Goal: Find specific page/section: Find specific page/section

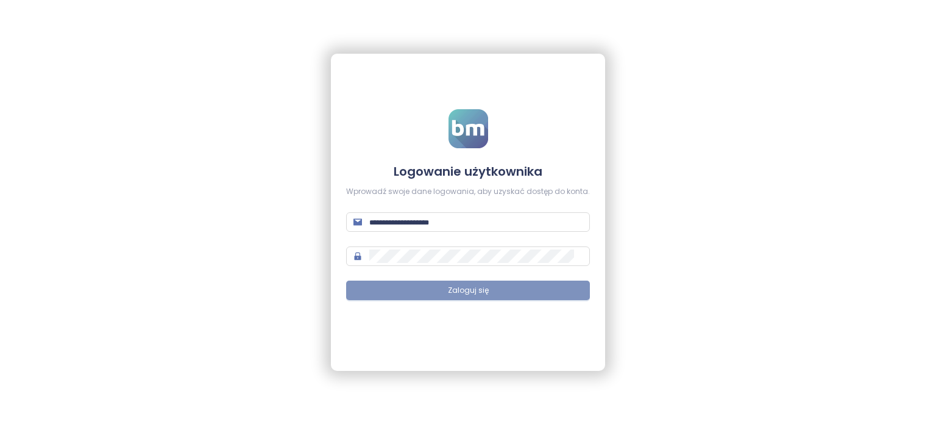
type input "**********"
click at [512, 286] on button "Zaloguj się" at bounding box center [468, 290] width 244 height 20
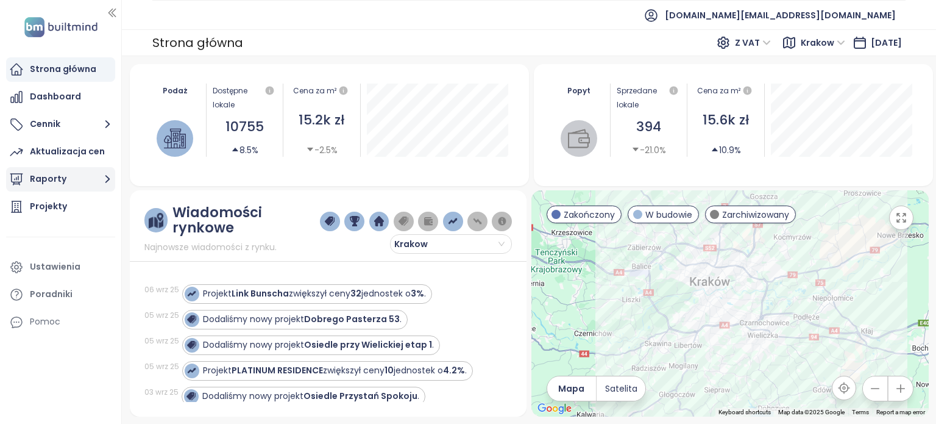
click at [81, 185] on button "Raporty" at bounding box center [60, 179] width 109 height 24
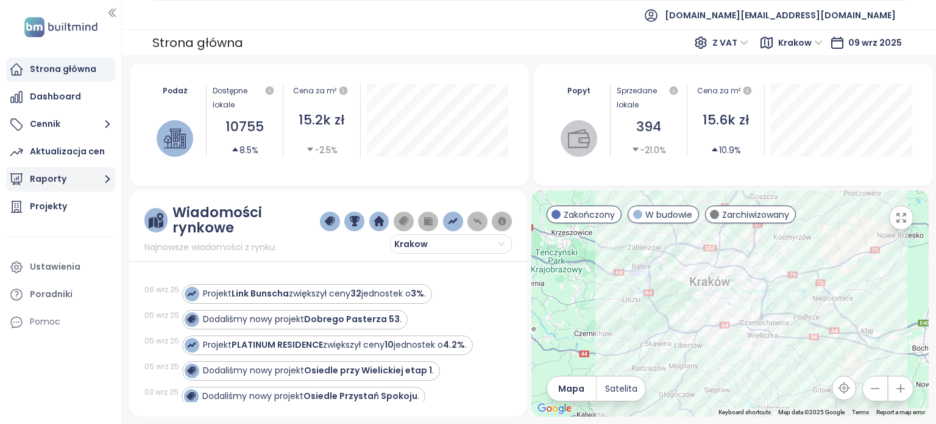
click at [99, 180] on button "Raporty" at bounding box center [60, 179] width 109 height 24
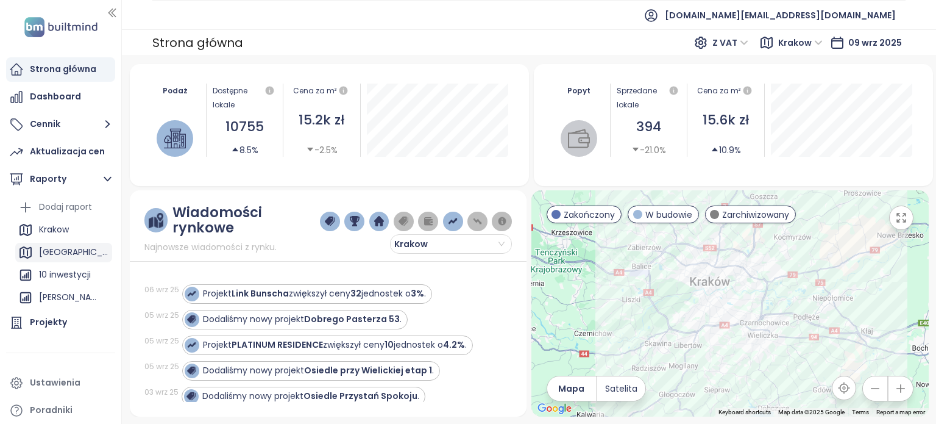
click at [66, 254] on div "[GEOGRAPHIC_DATA]" at bounding box center [63, 253] width 97 height 20
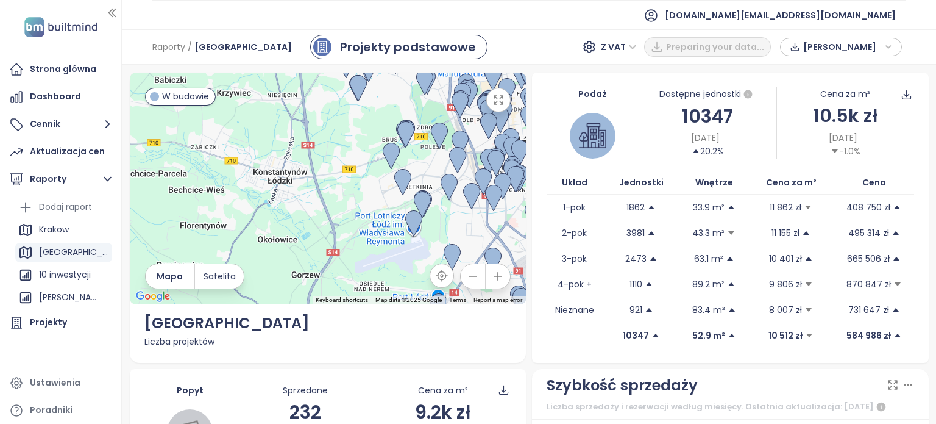
drag, startPoint x: 418, startPoint y: 211, endPoint x: 366, endPoint y: 214, distance: 51.9
click at [366, 214] on div at bounding box center [328, 189] width 397 height 232
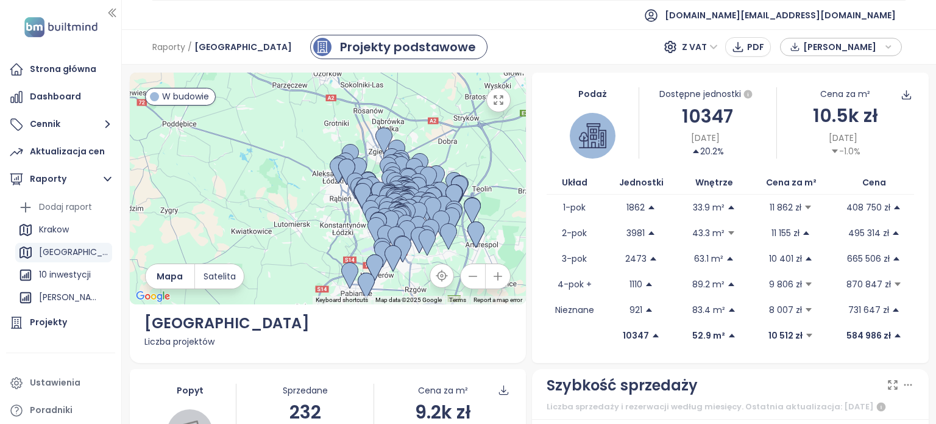
click at [336, 224] on div at bounding box center [328, 189] width 397 height 232
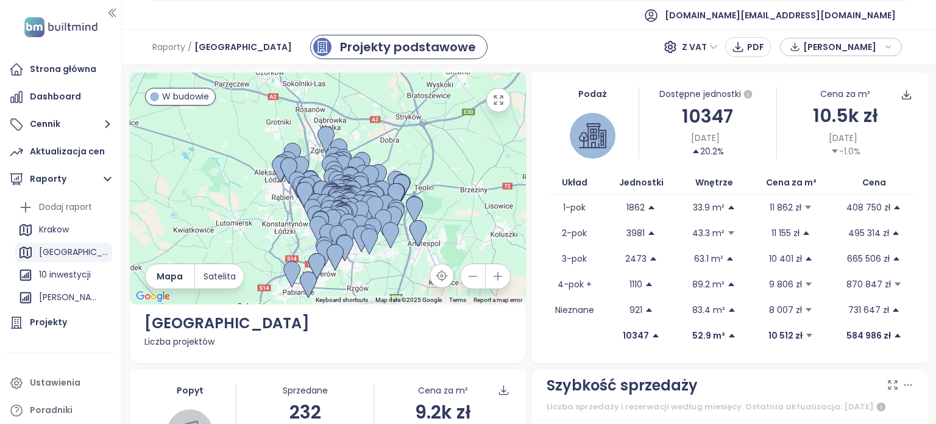
drag, startPoint x: 330, startPoint y: 227, endPoint x: 273, endPoint y: 221, distance: 57.5
click at [273, 224] on div at bounding box center [328, 189] width 397 height 232
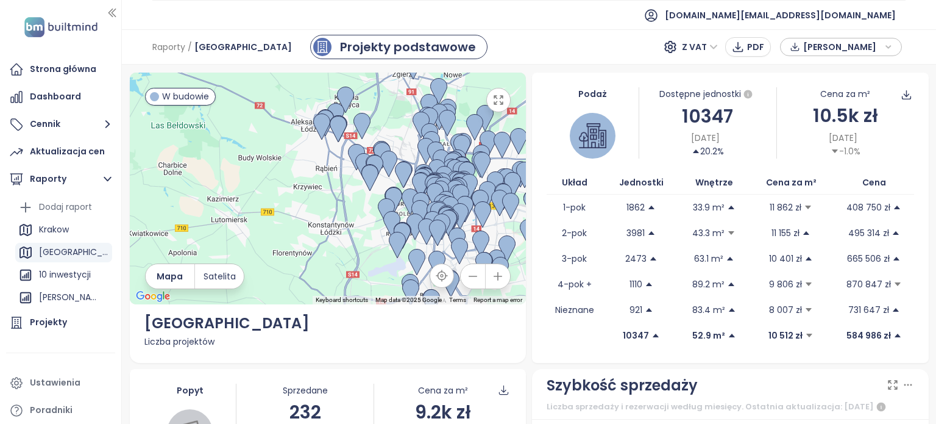
drag, startPoint x: 359, startPoint y: 224, endPoint x: 303, endPoint y: 219, distance: 56.3
click at [320, 222] on div at bounding box center [328, 189] width 397 height 232
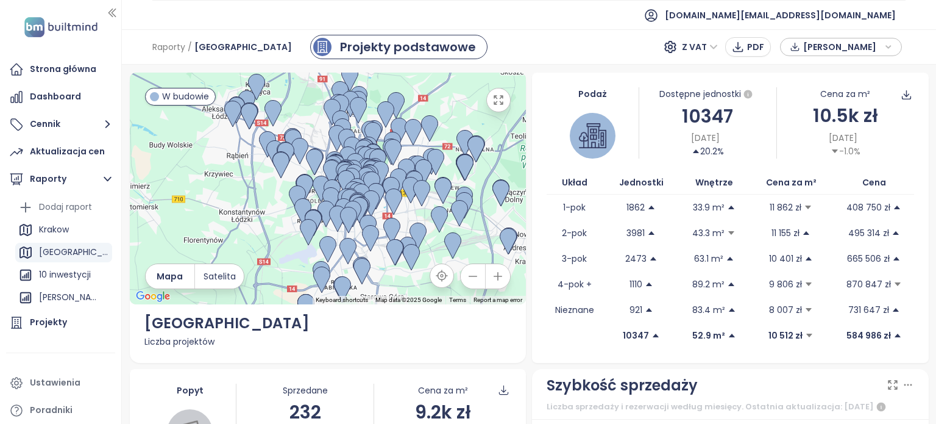
drag, startPoint x: 303, startPoint y: 219, endPoint x: 232, endPoint y: 196, distance: 75.0
click at [232, 197] on div at bounding box center [328, 189] width 397 height 232
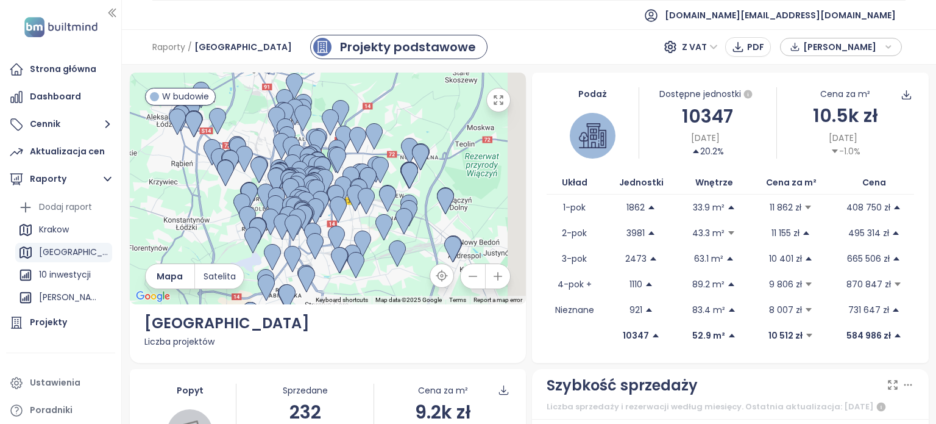
drag, startPoint x: 248, startPoint y: 187, endPoint x: 208, endPoint y: 214, distance: 47.8
click at [208, 214] on div at bounding box center [328, 189] width 397 height 232
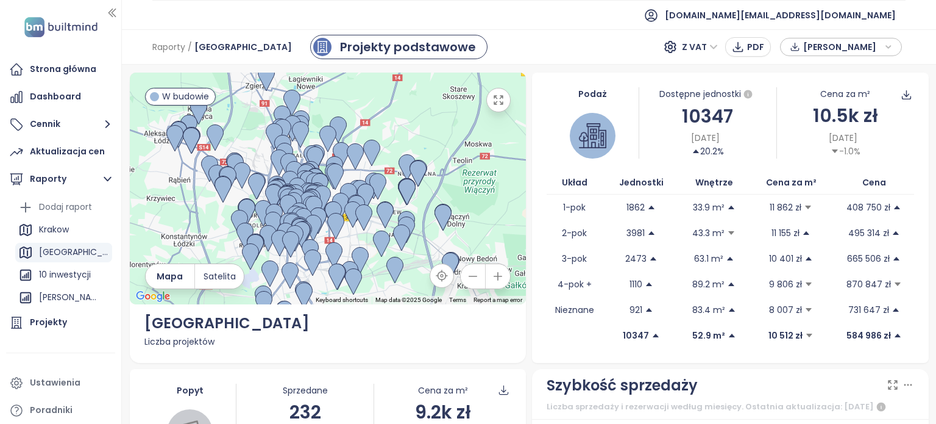
drag, startPoint x: 208, startPoint y: 214, endPoint x: 224, endPoint y: 219, distance: 16.8
click at [224, 219] on div at bounding box center [328, 189] width 397 height 232
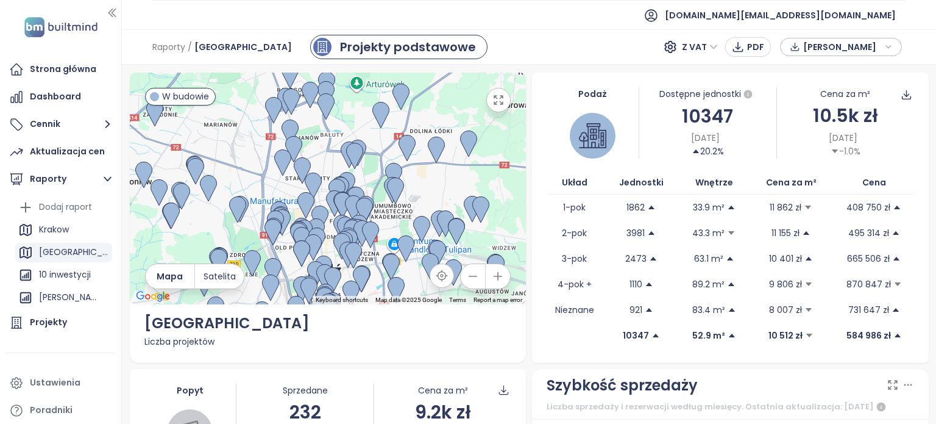
drag, startPoint x: 400, startPoint y: 155, endPoint x: 427, endPoint y: 185, distance: 40.6
click at [427, 185] on div at bounding box center [328, 189] width 397 height 232
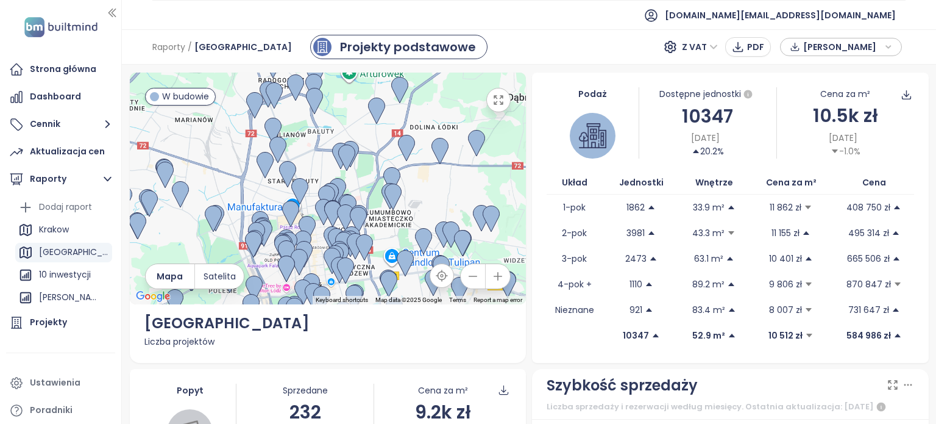
click at [431, 193] on div at bounding box center [328, 189] width 397 height 232
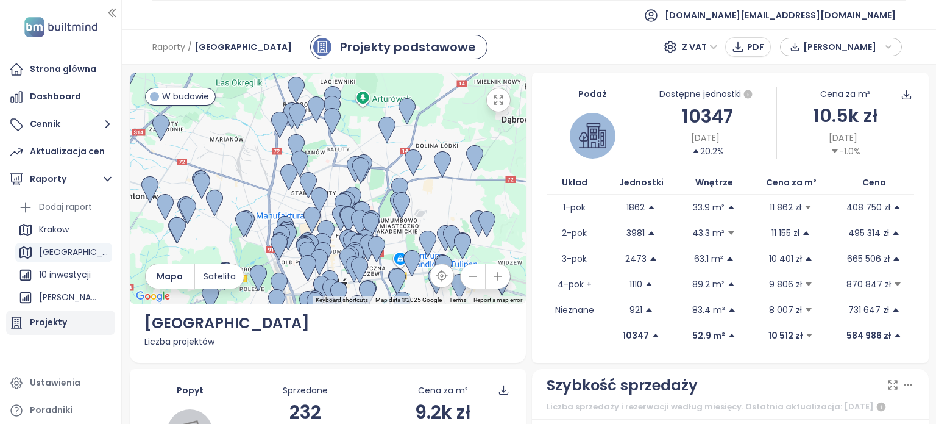
click at [47, 319] on div "Projekty" at bounding box center [48, 321] width 37 height 15
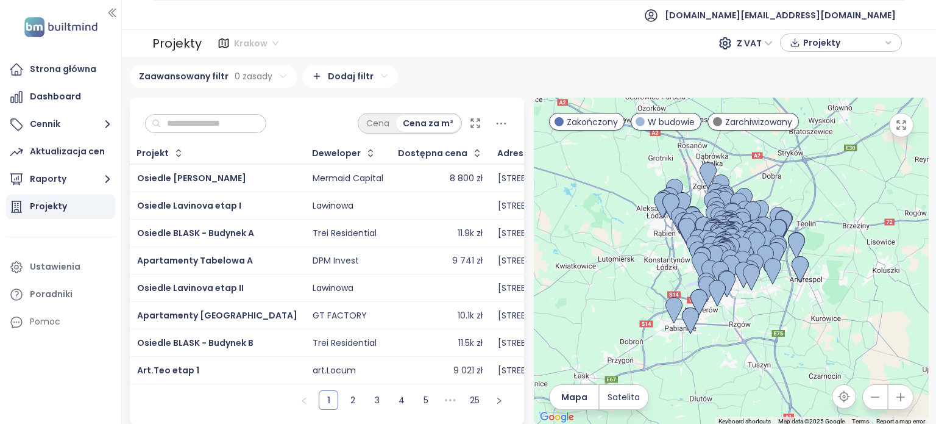
click at [273, 43] on span "Krakow" at bounding box center [256, 43] width 44 height 18
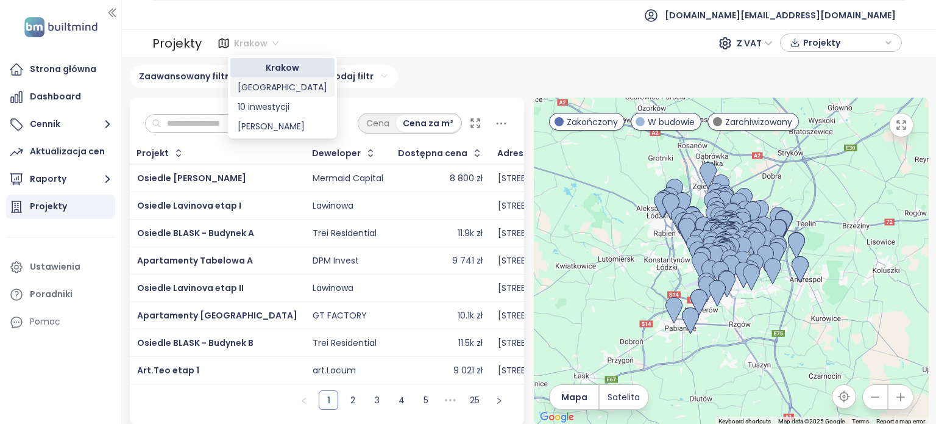
click at [268, 87] on div "[GEOGRAPHIC_DATA]" at bounding box center [283, 86] width 90 height 13
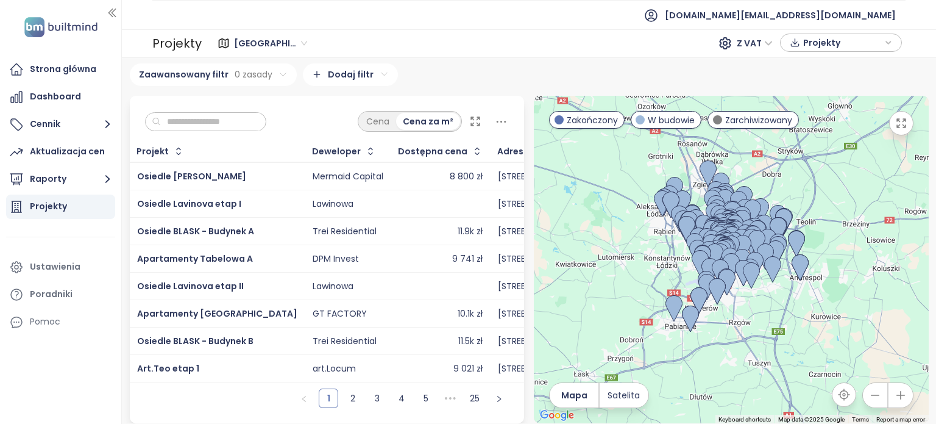
scroll to position [9, 0]
click at [471, 118] on icon at bounding box center [475, 121] width 12 height 12
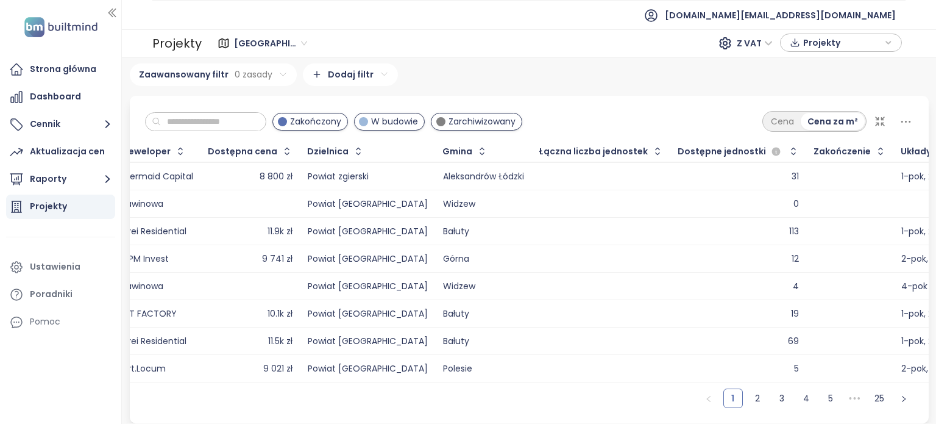
scroll to position [0, 273]
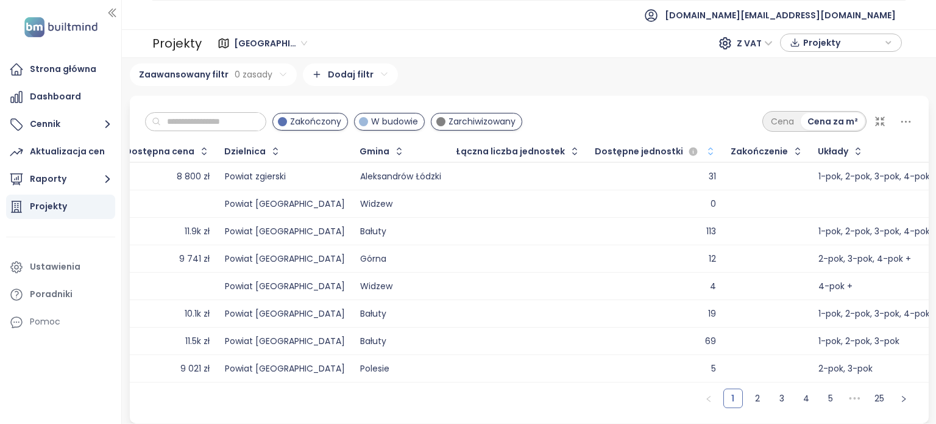
click at [704, 145] on icon "button" at bounding box center [710, 151] width 12 height 12
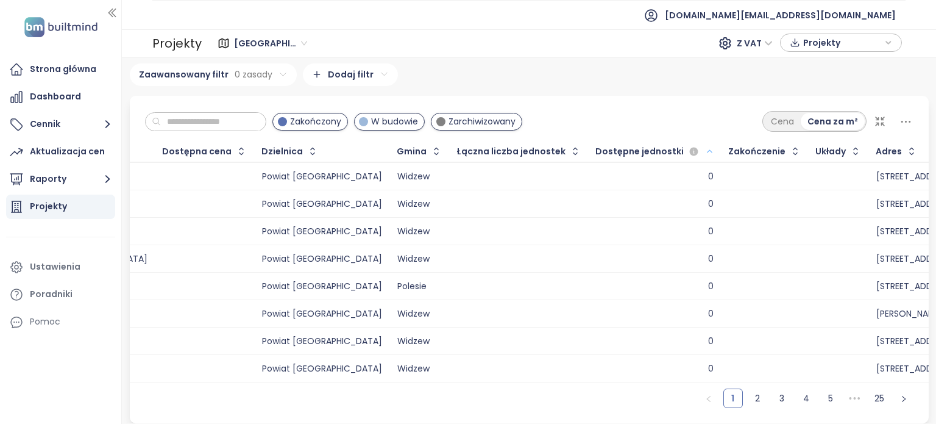
click at [705, 144] on icon "button" at bounding box center [709, 151] width 9 height 15
click at [705, 146] on icon "button" at bounding box center [709, 151] width 9 height 15
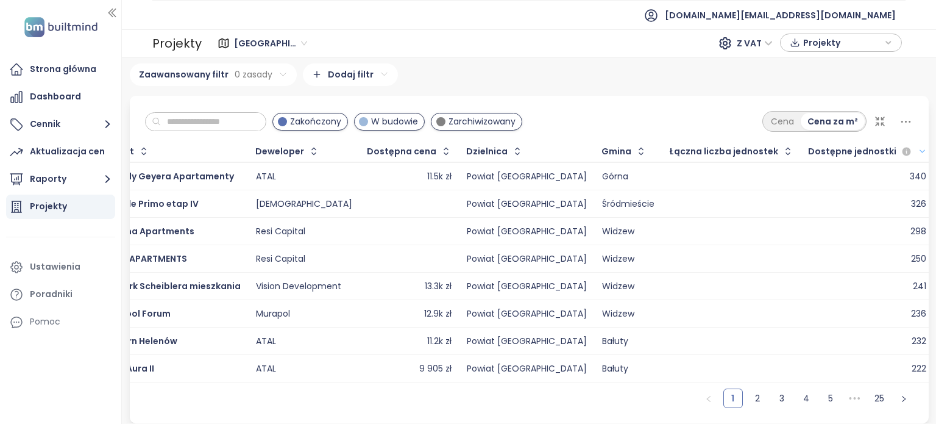
scroll to position [0, 0]
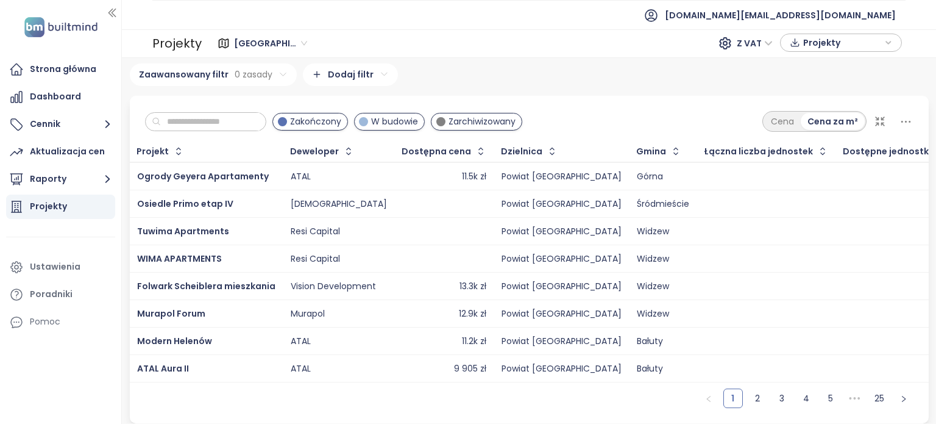
click at [216, 114] on input "text" at bounding box center [210, 122] width 99 height 18
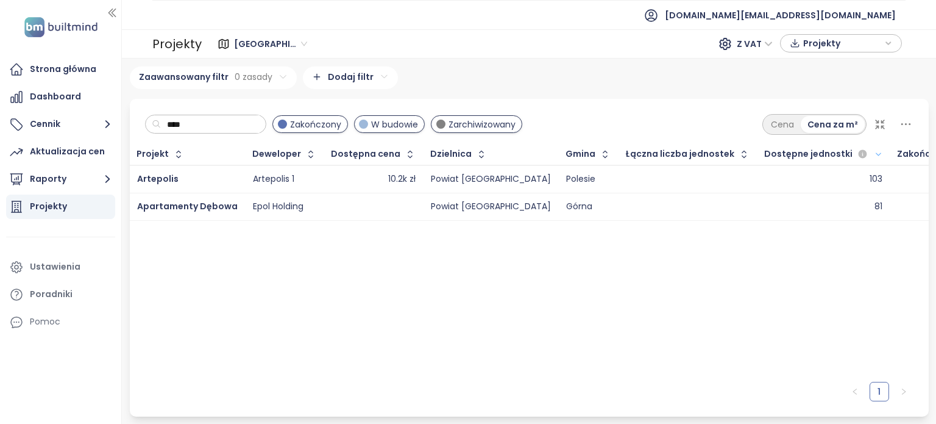
type input "****"
click at [284, 206] on div "Epol Holding" at bounding box center [278, 206] width 51 height 11
click at [196, 122] on input "****" at bounding box center [210, 124] width 99 height 18
click at [253, 41] on span "[GEOGRAPHIC_DATA]" at bounding box center [270, 44] width 73 height 18
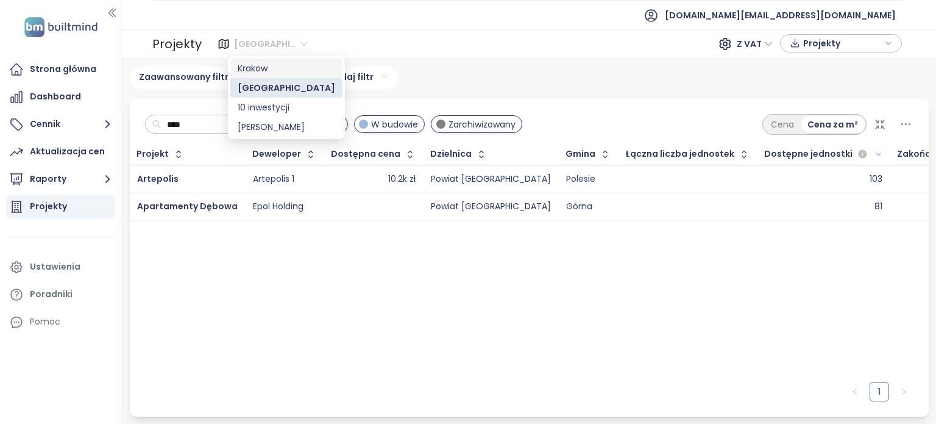
click at [253, 69] on div "Krakow" at bounding box center [287, 68] width 98 height 13
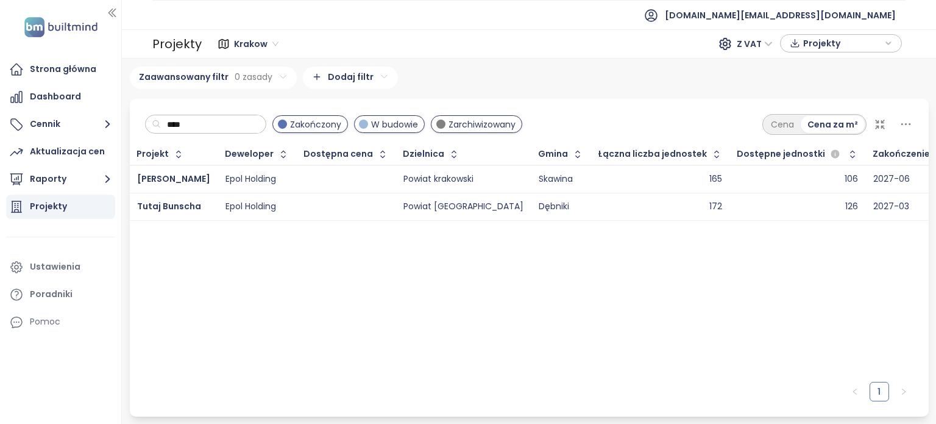
click at [251, 46] on span "Krakow" at bounding box center [256, 44] width 44 height 18
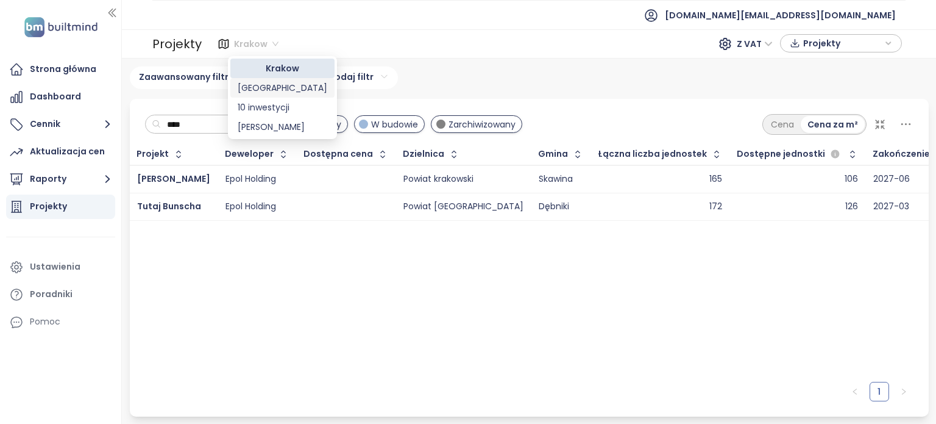
click at [249, 90] on div "[GEOGRAPHIC_DATA]" at bounding box center [283, 87] width 90 height 13
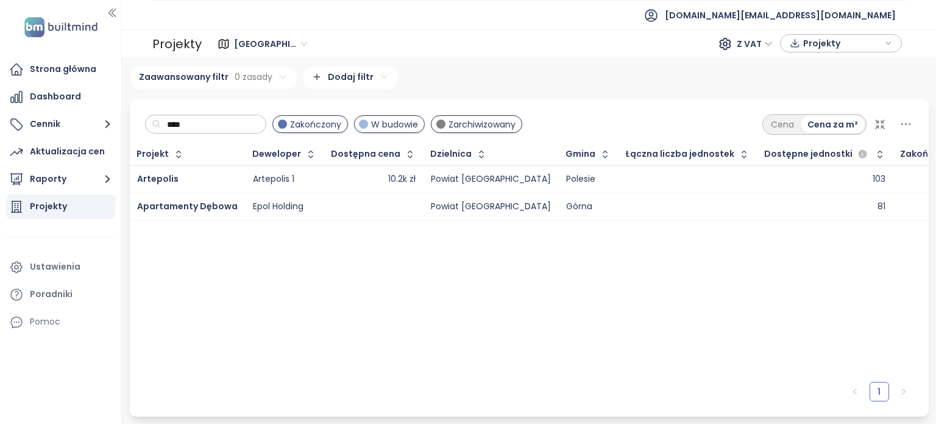
click at [879, 124] on icon at bounding box center [880, 124] width 12 height 12
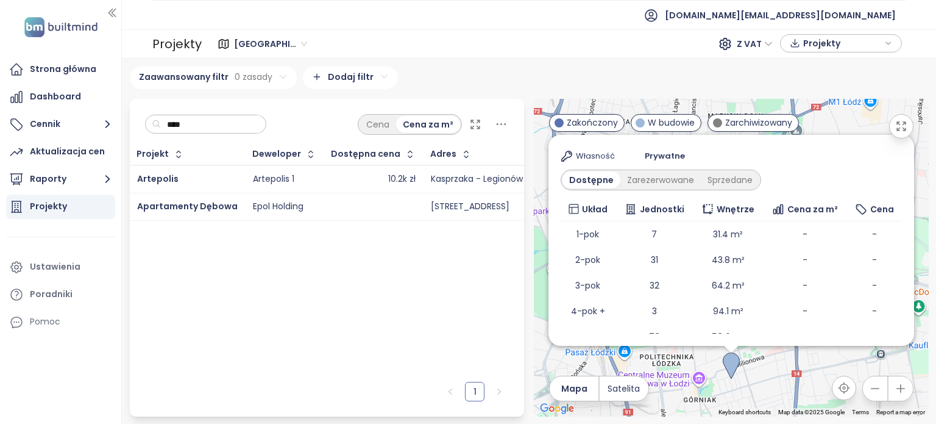
scroll to position [158, 0]
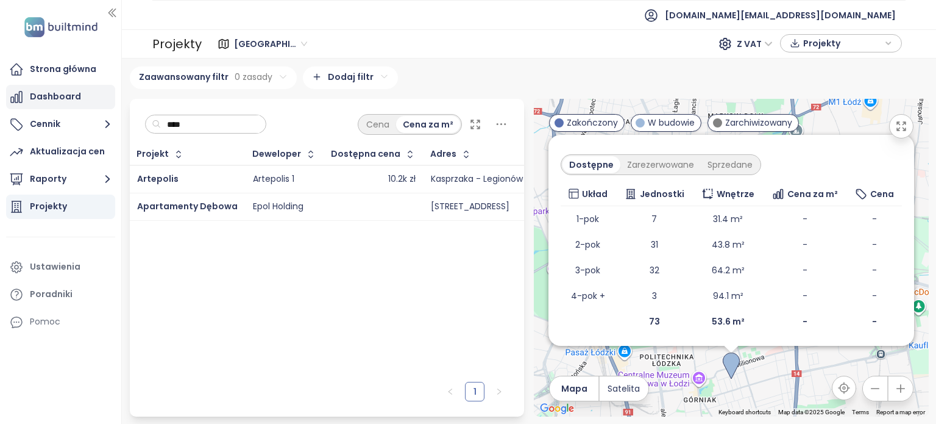
click at [60, 96] on div "Dashboard" at bounding box center [55, 96] width 51 height 15
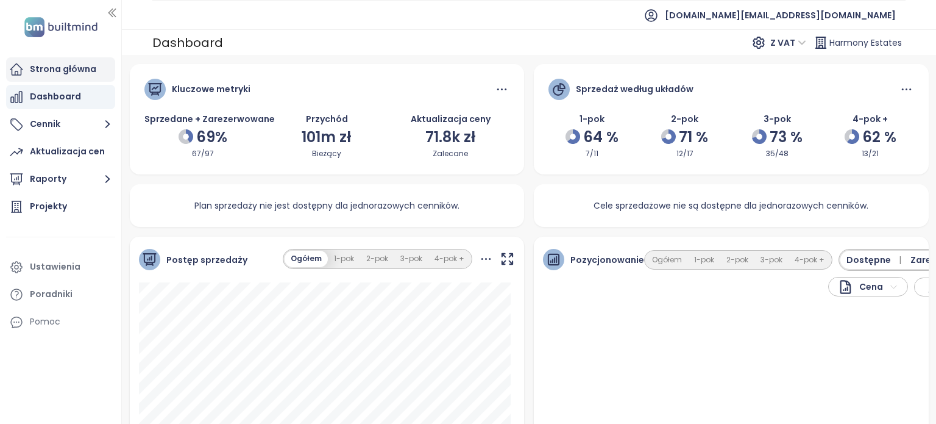
click at [66, 73] on div "Strona główna" at bounding box center [63, 69] width 66 height 15
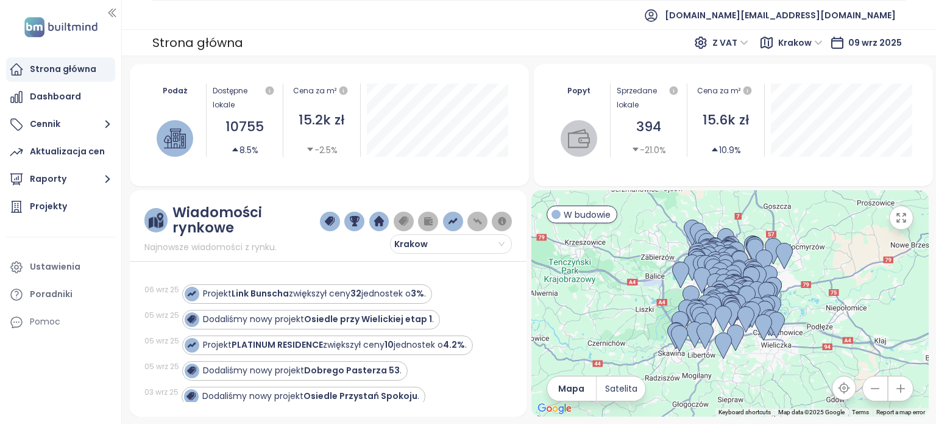
click at [820, 43] on span "Krakow" at bounding box center [800, 43] width 44 height 18
click at [797, 87] on div "[GEOGRAPHIC_DATA]" at bounding box center [833, 86] width 90 height 13
